Goal: Task Accomplishment & Management: Manage account settings

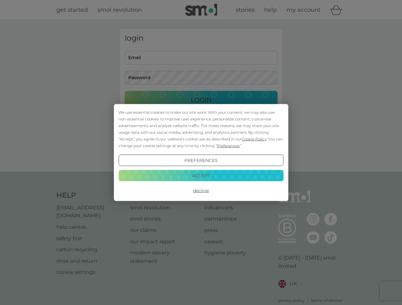
click at [254, 139] on span "Cookie Policy" at bounding box center [254, 139] width 24 height 5
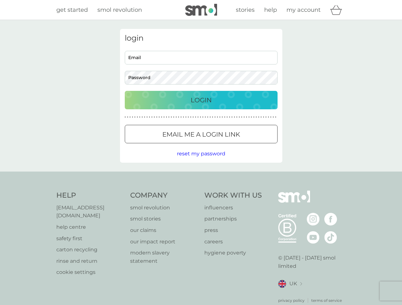
click at [227, 146] on div "login Email Password Login ● ● ● ● ● ● ● ● ● ● ● ● ● ● ● ● ● ● ● ● ● ● ● ● ● ● …" at bounding box center [201, 96] width 162 height 134
click at [201, 161] on div "login Email Password Login ● ● ● ● ● ● ● ● ● ● ● ● ● ● ● ● ● ● ● ● ● ● ● ● ● ● …" at bounding box center [201, 96] width 162 height 134
click at [201, 191] on div "Help [EMAIL_ADDRESS][DOMAIN_NAME] help centre safety first carton recycling rin…" at bounding box center [200, 247] width 289 height 113
click at [201, 175] on div "Help [EMAIL_ADDRESS][DOMAIN_NAME] help centre safety first carton recycling rin…" at bounding box center [201, 247] width 402 height 151
